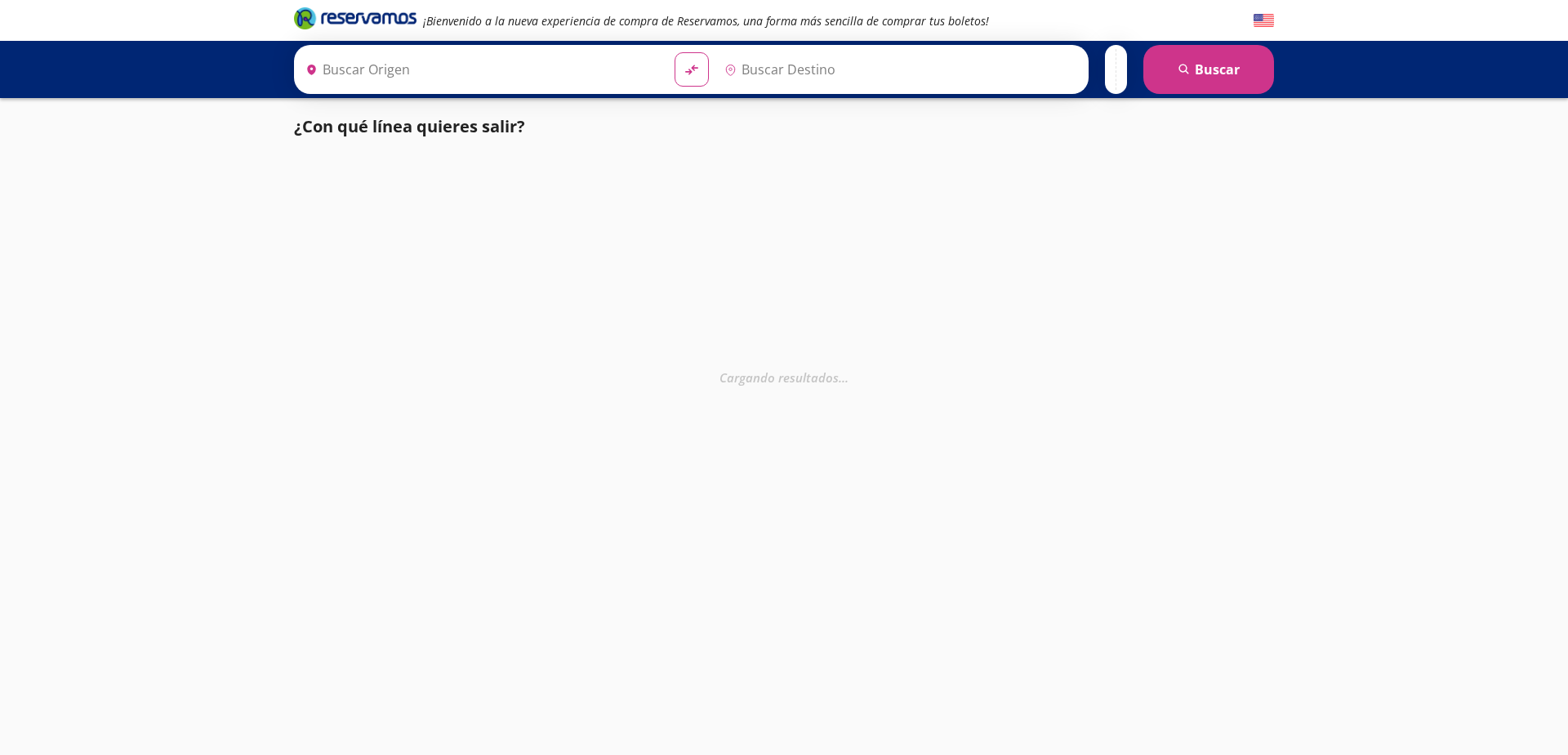
type input "Colima, Colima"
type input "Tecomán, Colima"
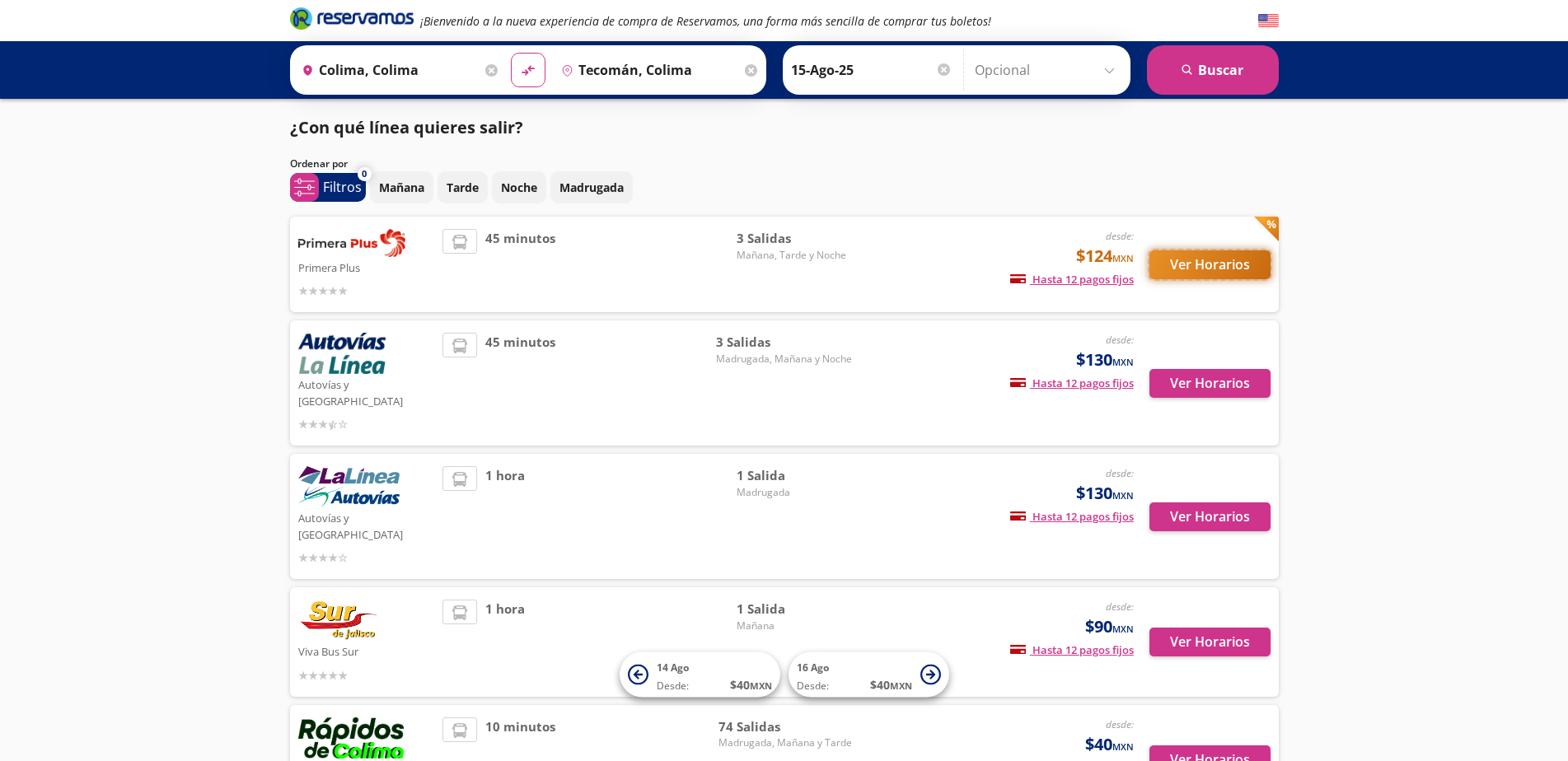
click at [1222, 261] on button "Ver Horarios" at bounding box center [1210, 264] width 121 height 29
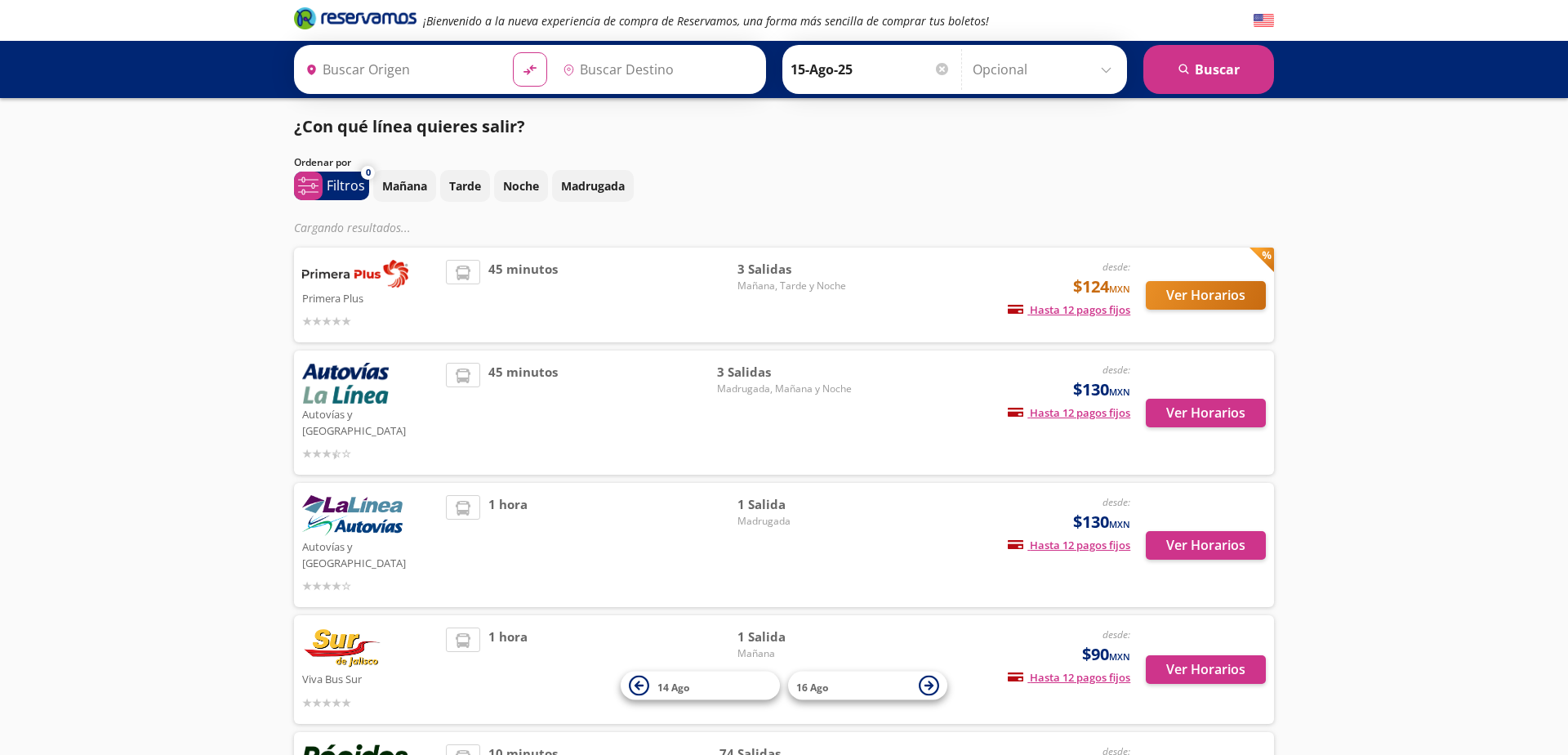
type input "Colima, Colima"
type input "Tecomán, Colima"
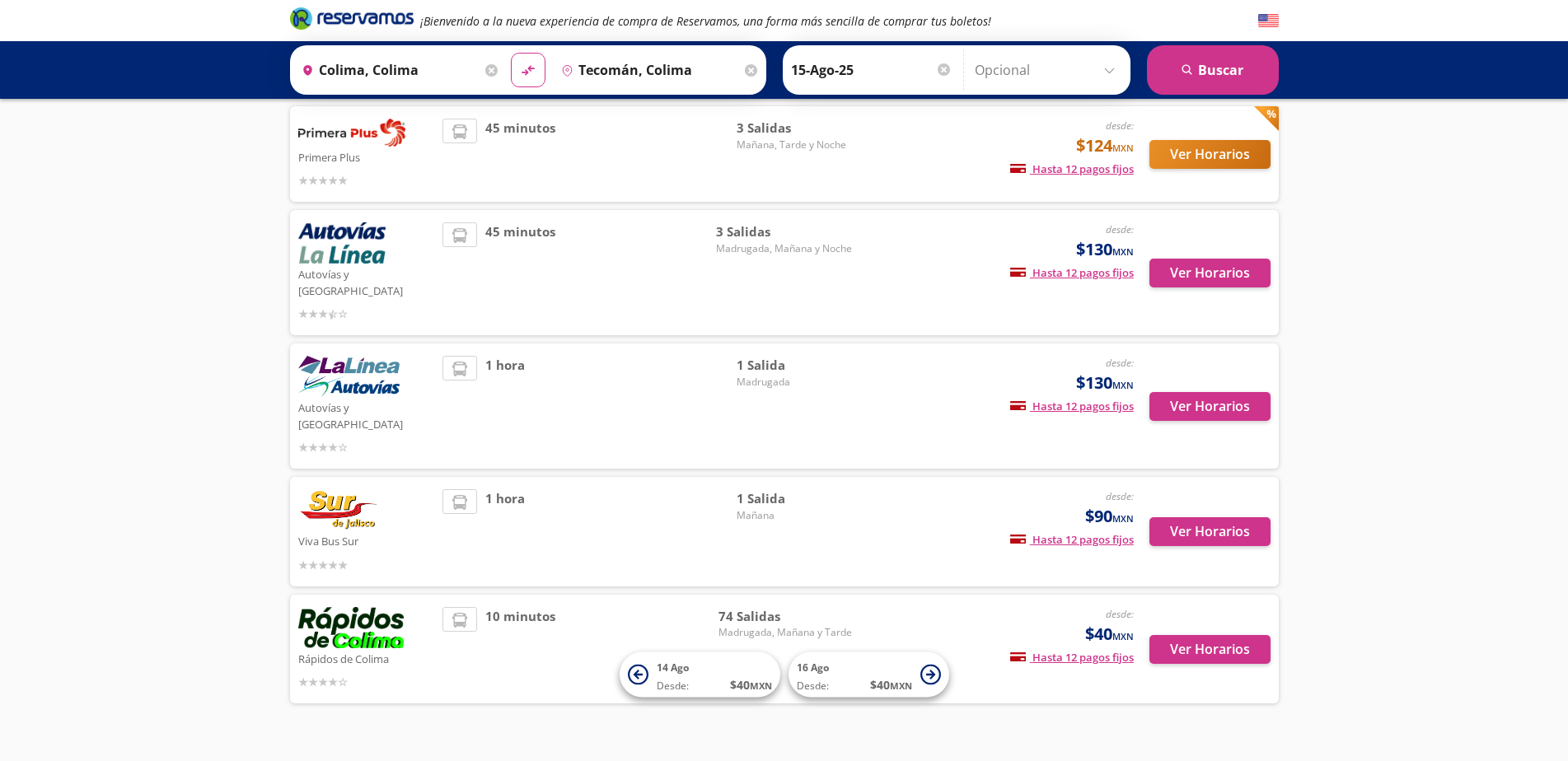
scroll to position [111, 0]
click at [1214, 634] on button "Ver Horarios" at bounding box center [1210, 648] width 121 height 29
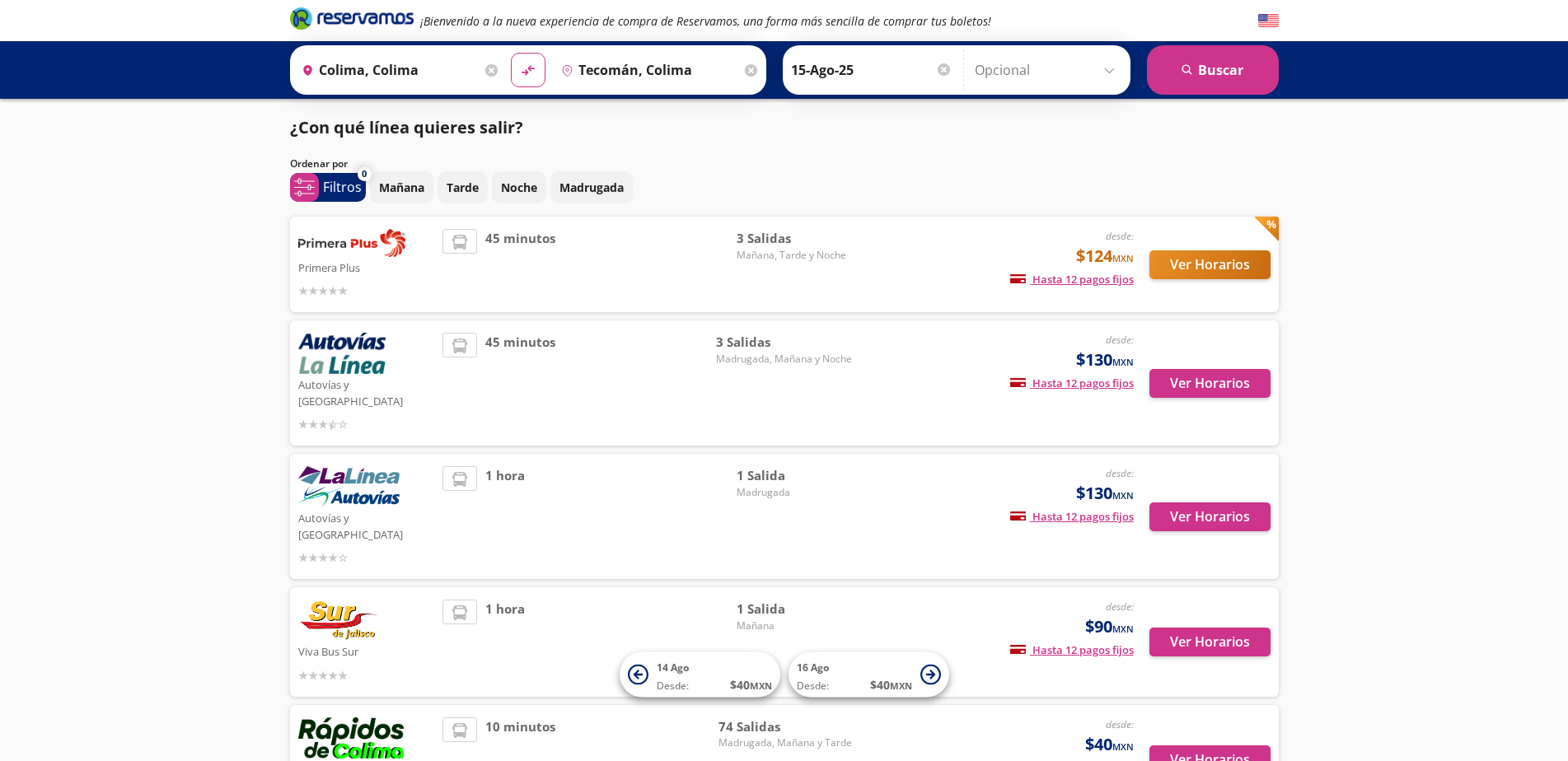
scroll to position [111, 0]
